Goal: Communication & Community: Participate in discussion

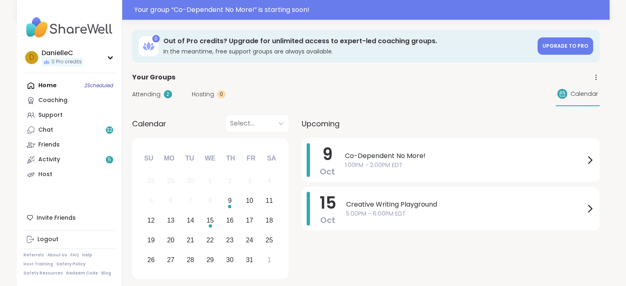
click at [57, 84] on div "Home 2 Scheduled Coaching Support Chat 32 Friends Activity 5 Host" at bounding box center [69, 130] width 92 height 104
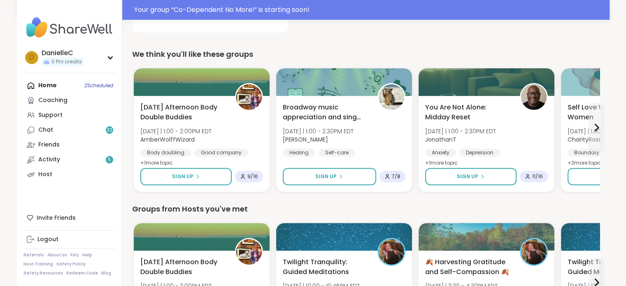
scroll to position [247, 0]
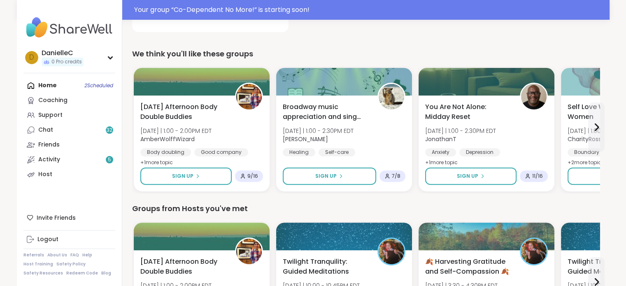
click at [105, 84] on div "Home 2 Scheduled Coaching Support Chat 32 Friends Activity 5 Host" at bounding box center [69, 130] width 92 height 104
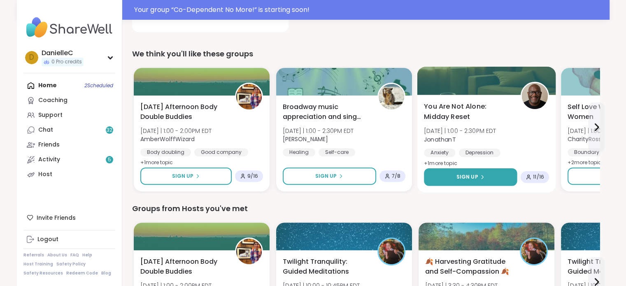
click at [485, 173] on button "Sign Up" at bounding box center [470, 177] width 93 height 18
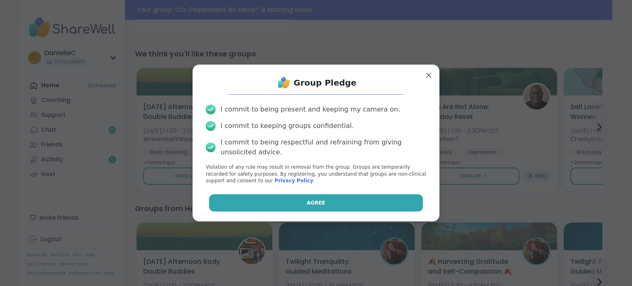
click at [351, 204] on button "Agree" at bounding box center [316, 202] width 214 height 17
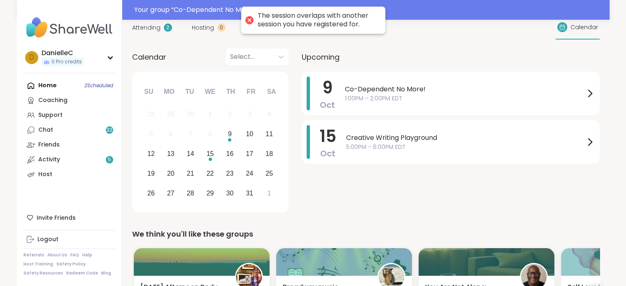
scroll to position [0, 0]
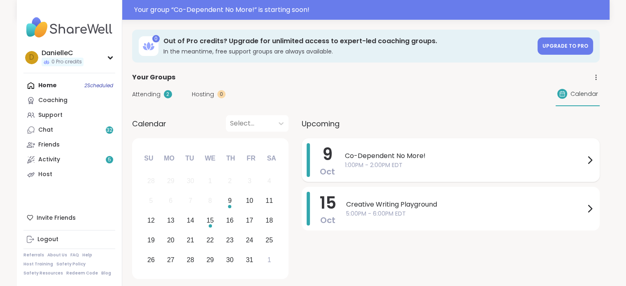
click at [585, 157] on icon at bounding box center [590, 160] width 10 height 10
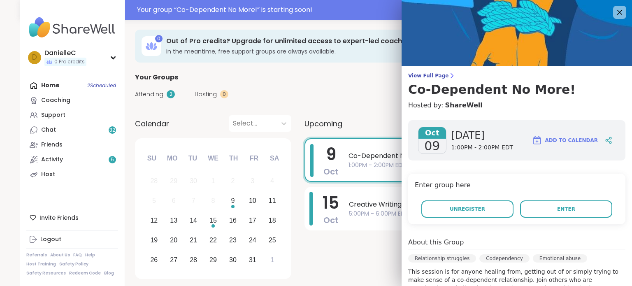
click at [465, 218] on div "Enter group here Unregister Enter" at bounding box center [516, 199] width 217 height 51
click at [462, 209] on span "Unregister" at bounding box center [467, 208] width 35 height 7
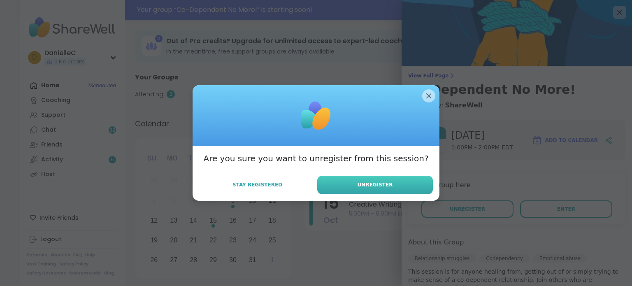
click at [408, 184] on button "Unregister" at bounding box center [375, 185] width 116 height 19
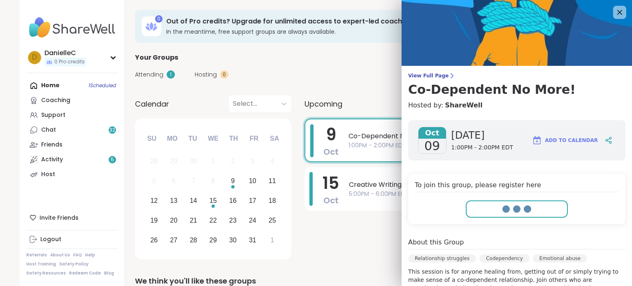
drag, startPoint x: 424, startPoint y: 94, endPoint x: 424, endPoint y: 100, distance: 5.8
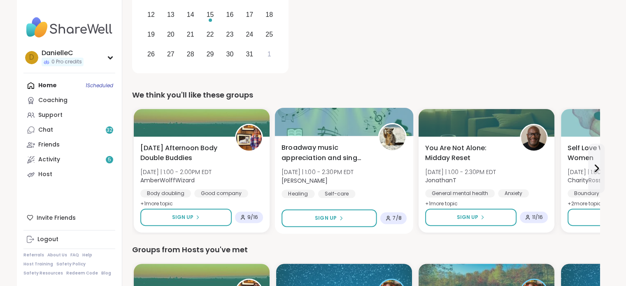
scroll to position [206, 0]
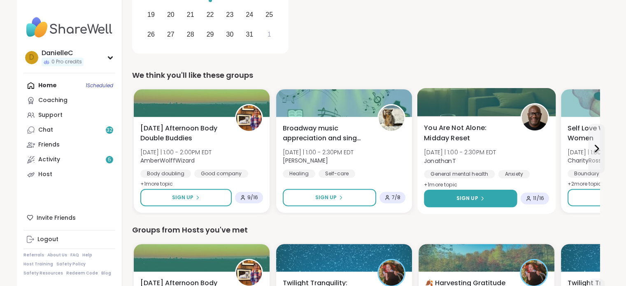
click at [489, 195] on button "Sign Up" at bounding box center [470, 199] width 93 height 18
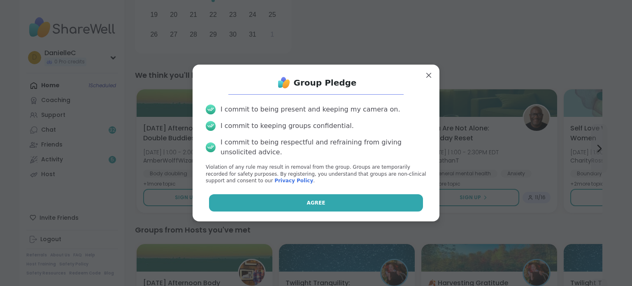
click at [342, 206] on button "Agree" at bounding box center [316, 202] width 214 height 17
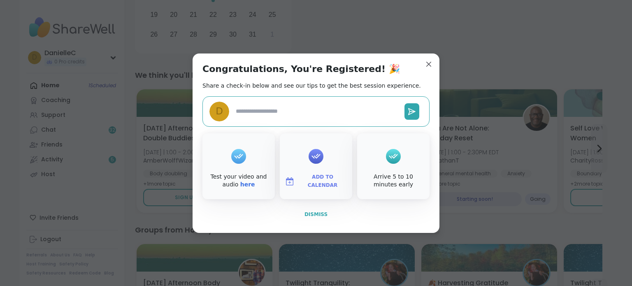
click at [325, 219] on button "Dismiss" at bounding box center [315, 214] width 227 height 17
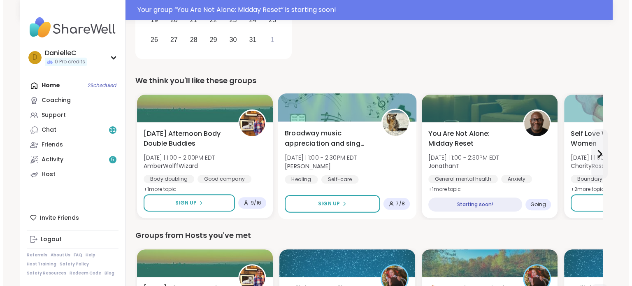
scroll to position [267, 0]
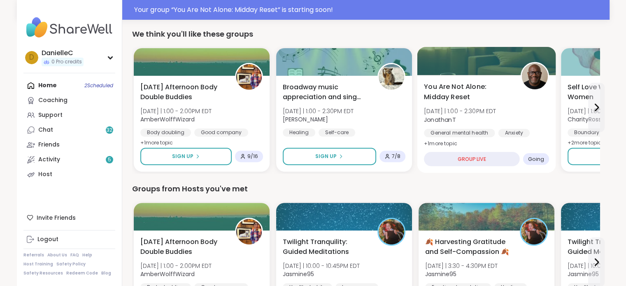
click at [534, 157] on span "Going" at bounding box center [535, 159] width 16 height 7
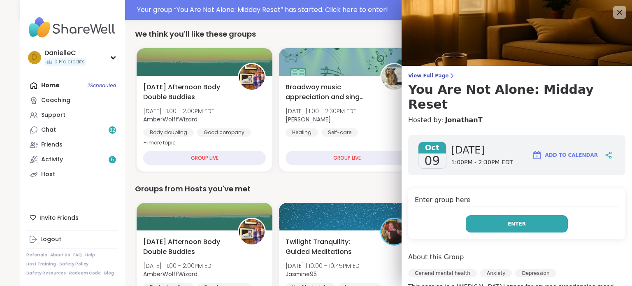
click at [497, 215] on button "Enter" at bounding box center [517, 223] width 102 height 17
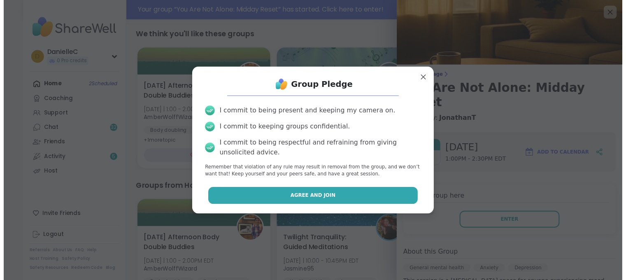
scroll to position [0, 0]
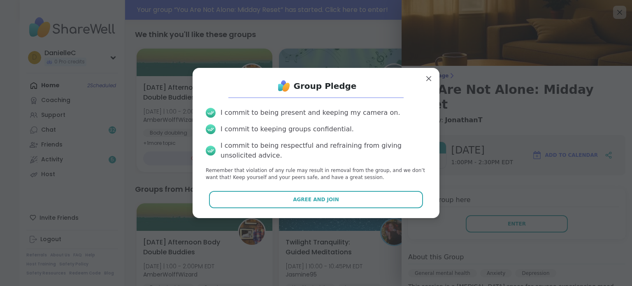
click at [393, 189] on div "Group Pledge I commit to being present and keeping my camera on. I commit to ke…" at bounding box center [316, 142] width 234 height 137
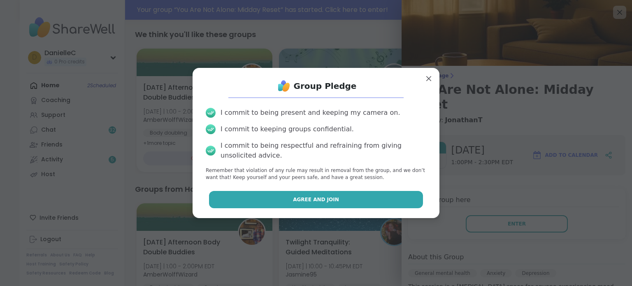
click at [390, 195] on button "Agree and Join" at bounding box center [316, 199] width 214 height 17
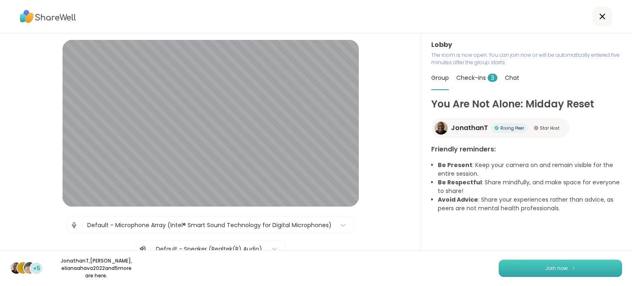
click at [552, 268] on span "Join now" at bounding box center [556, 268] width 23 height 7
